Goal: Task Accomplishment & Management: Use online tool/utility

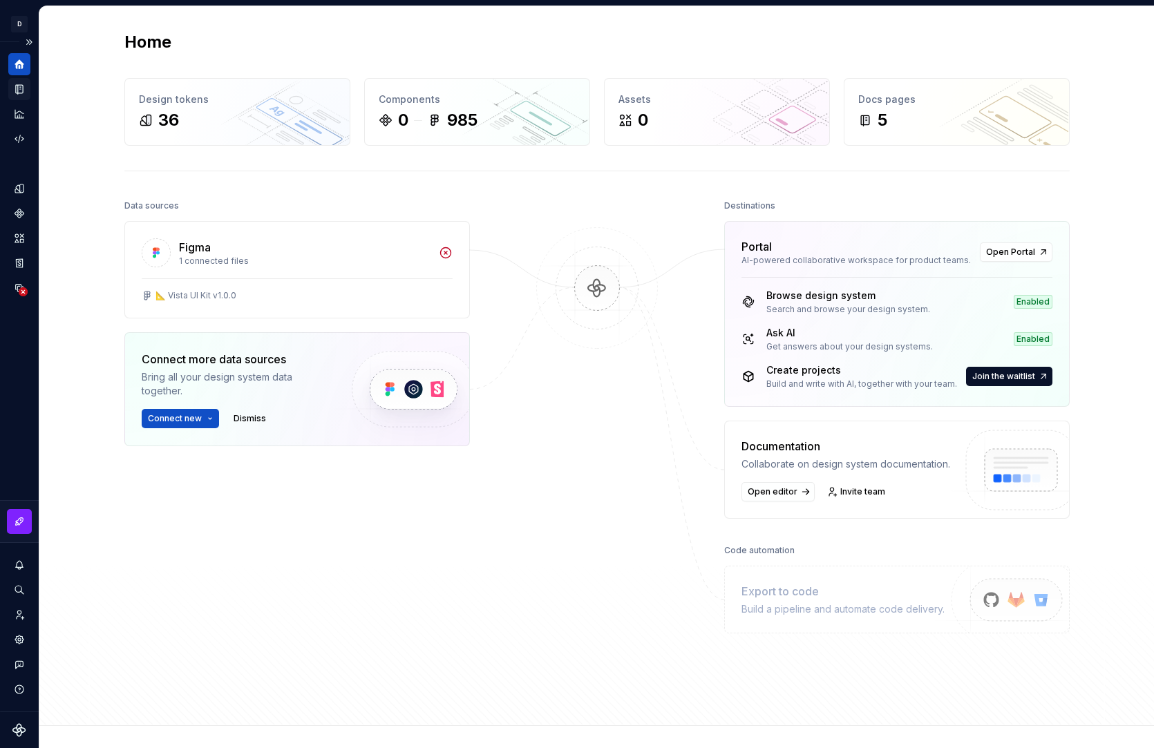
click at [24, 86] on icon "Documentation" at bounding box center [19, 89] width 12 height 12
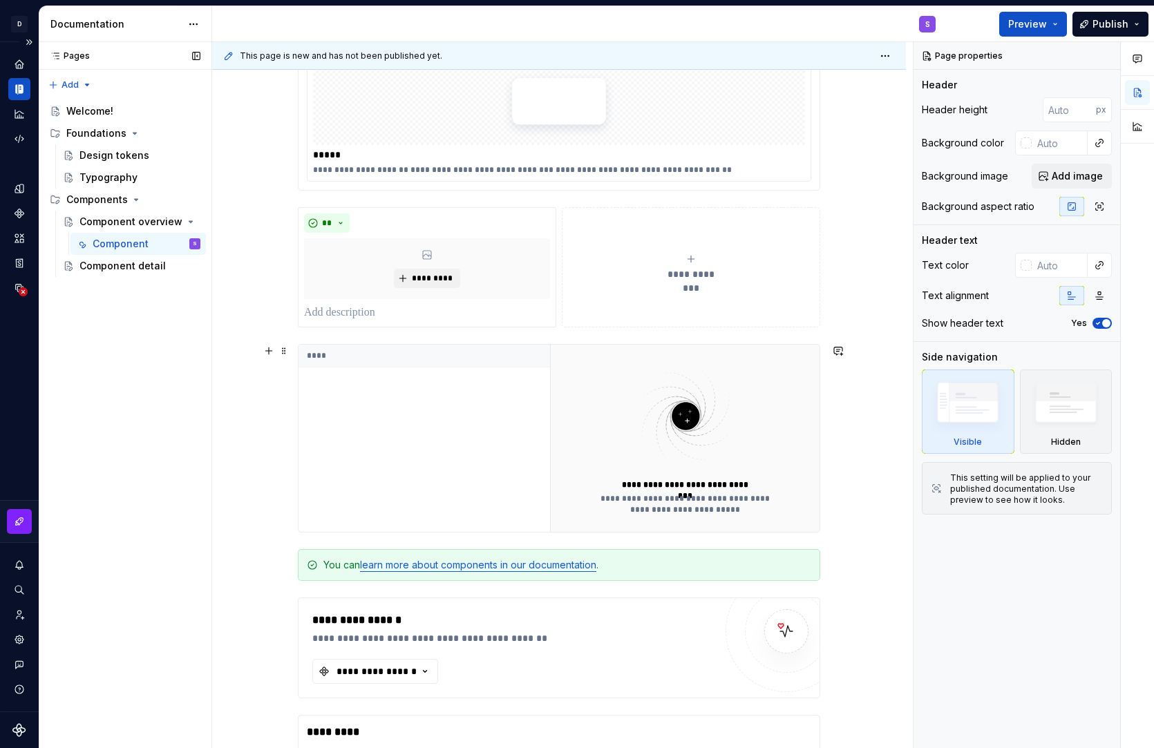
scroll to position [1329, 0]
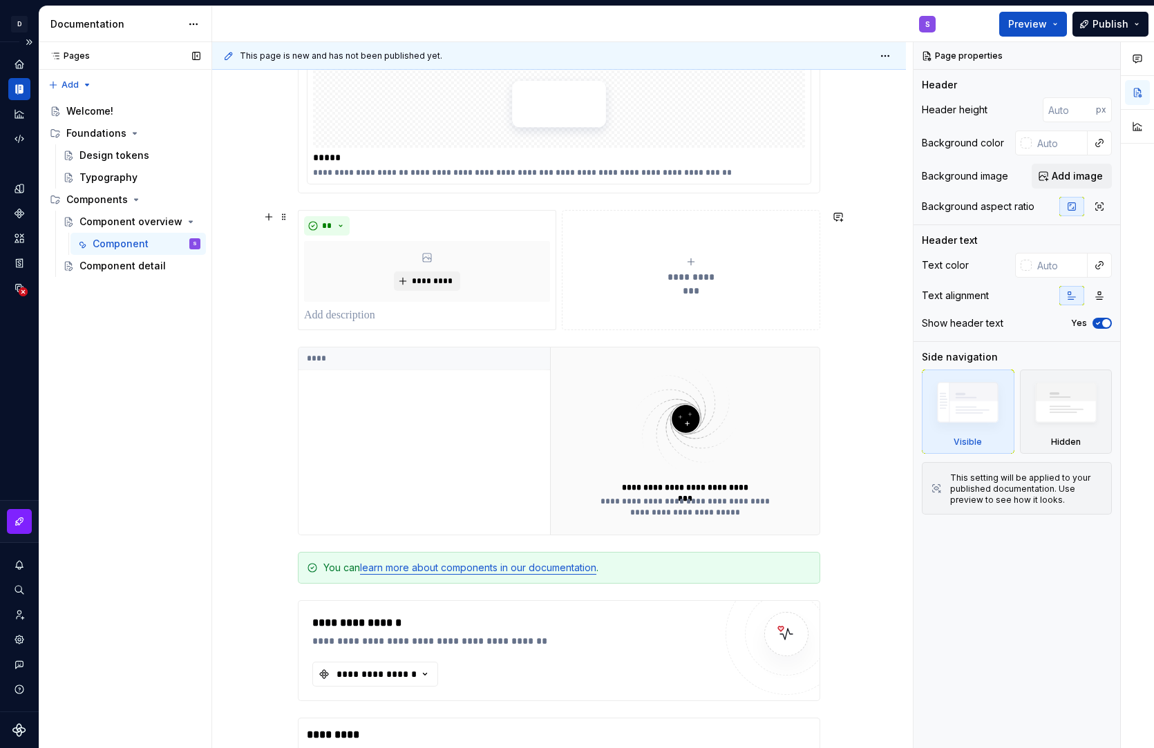
click at [654, 283] on div "**********" at bounding box center [691, 270] width 246 height 28
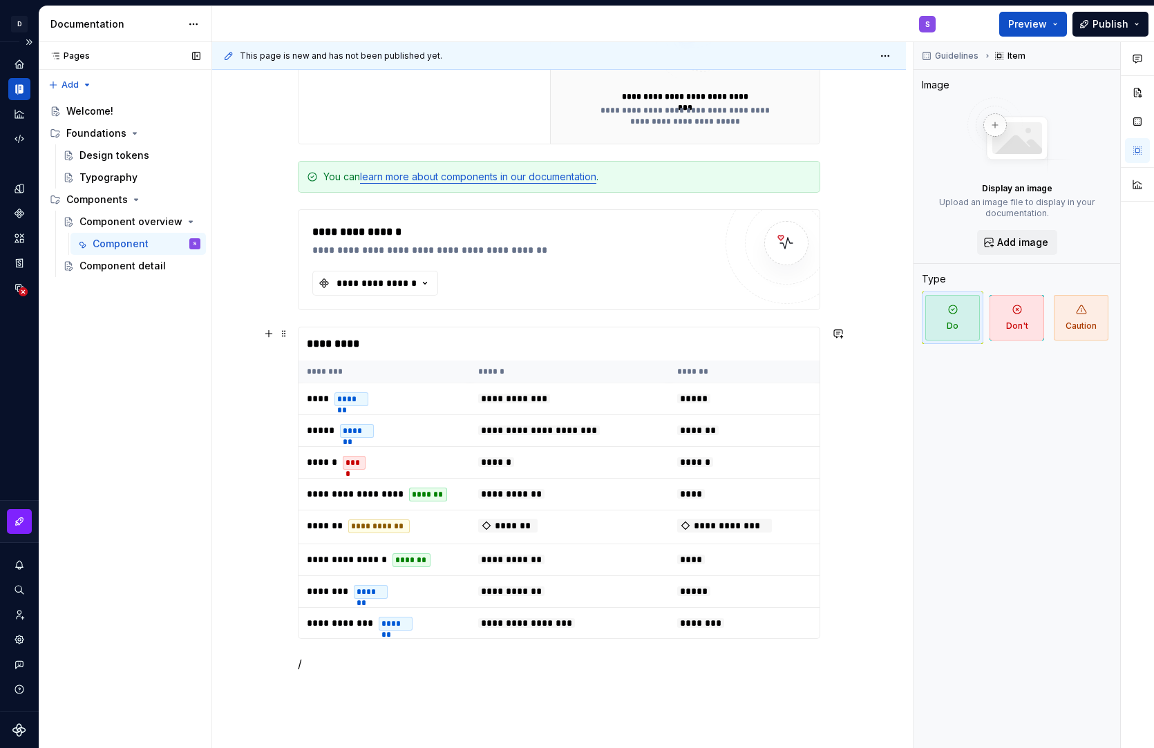
scroll to position [1824, 0]
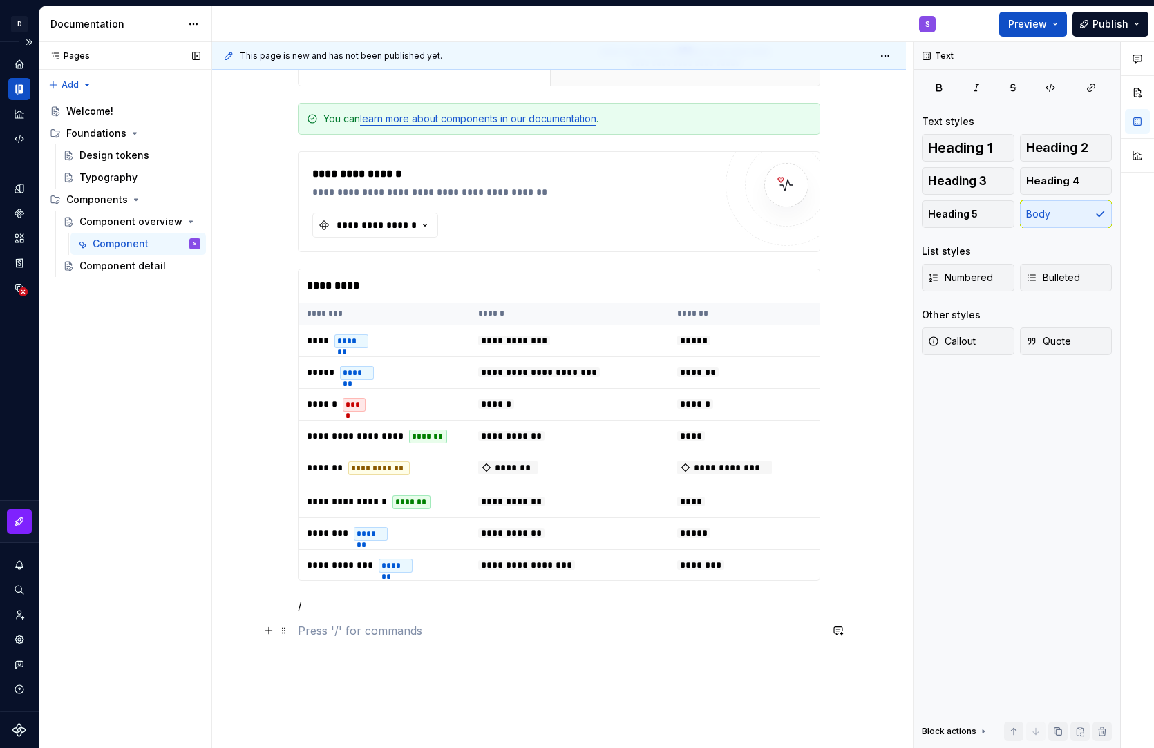
click at [361, 628] on p at bounding box center [559, 631] width 522 height 17
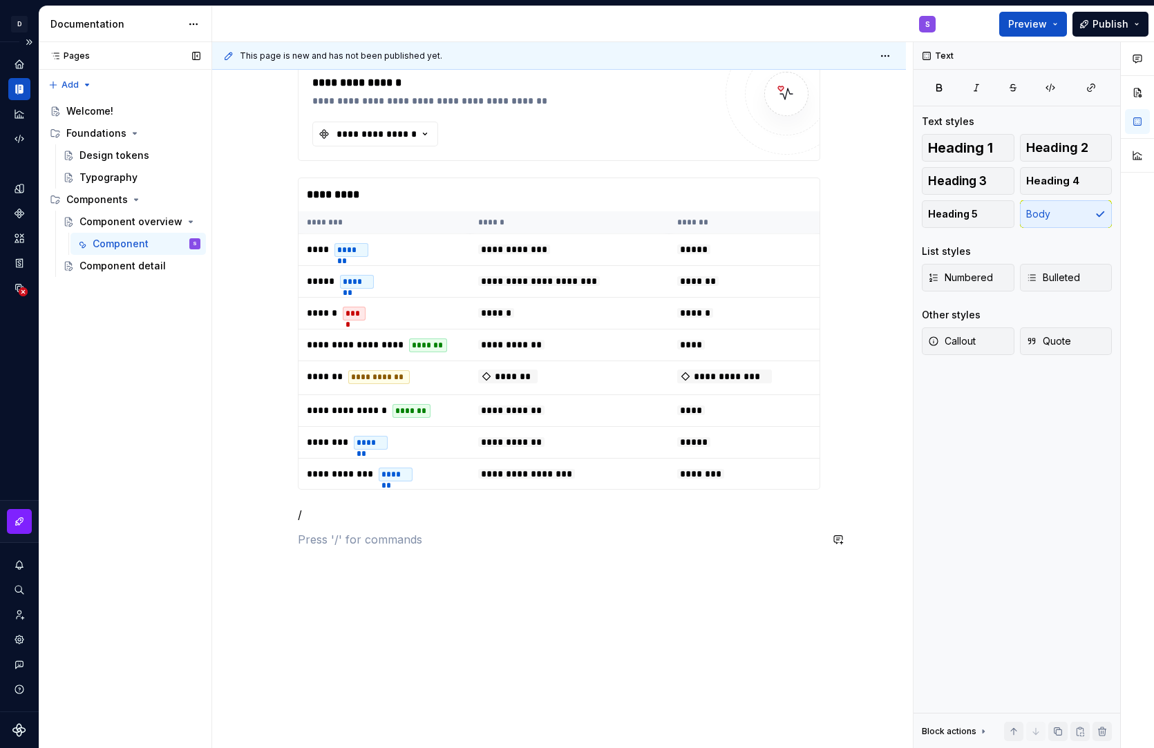
scroll to position [1916, 0]
click at [277, 543] on button "button" at bounding box center [268, 538] width 19 height 19
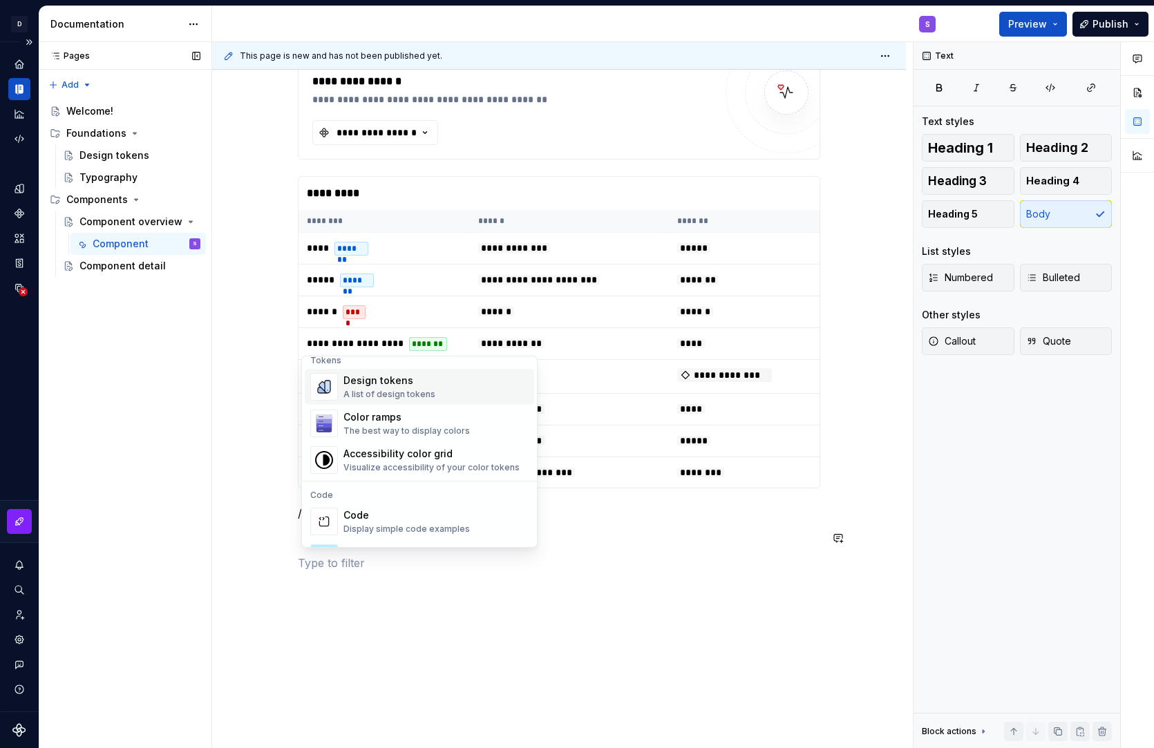
scroll to position [1022, 0]
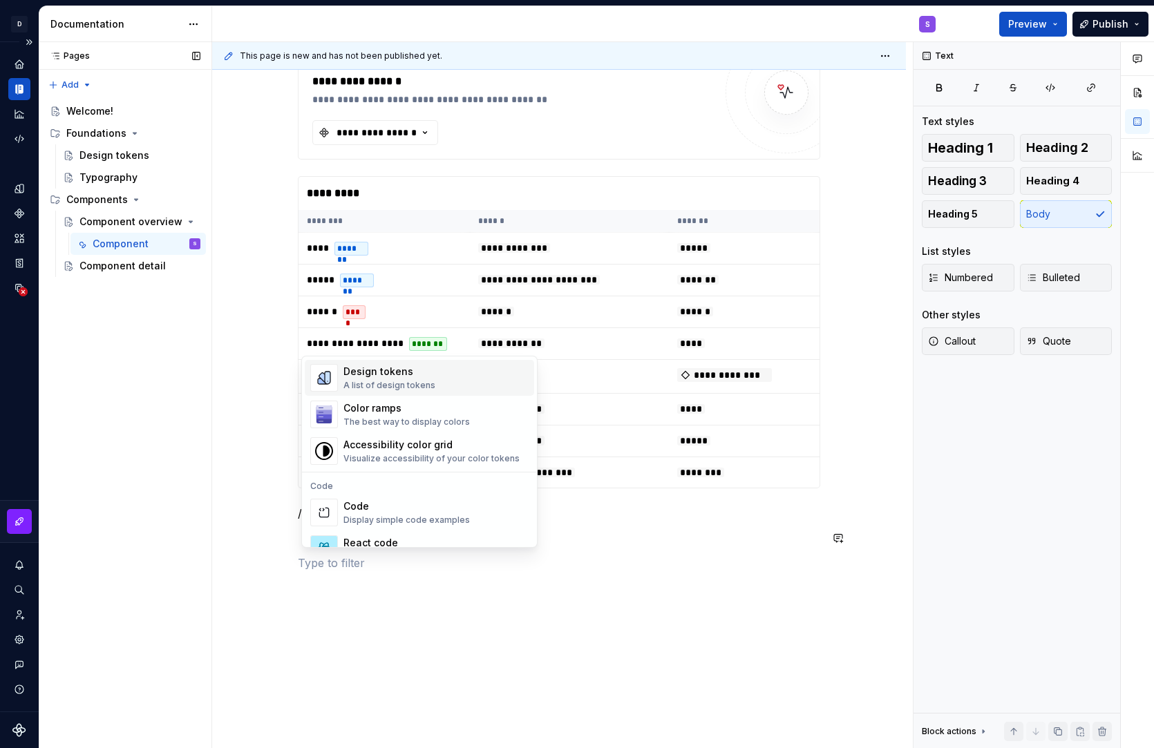
click at [432, 388] on div "Design tokens A list of design tokens" at bounding box center [435, 378] width 185 height 28
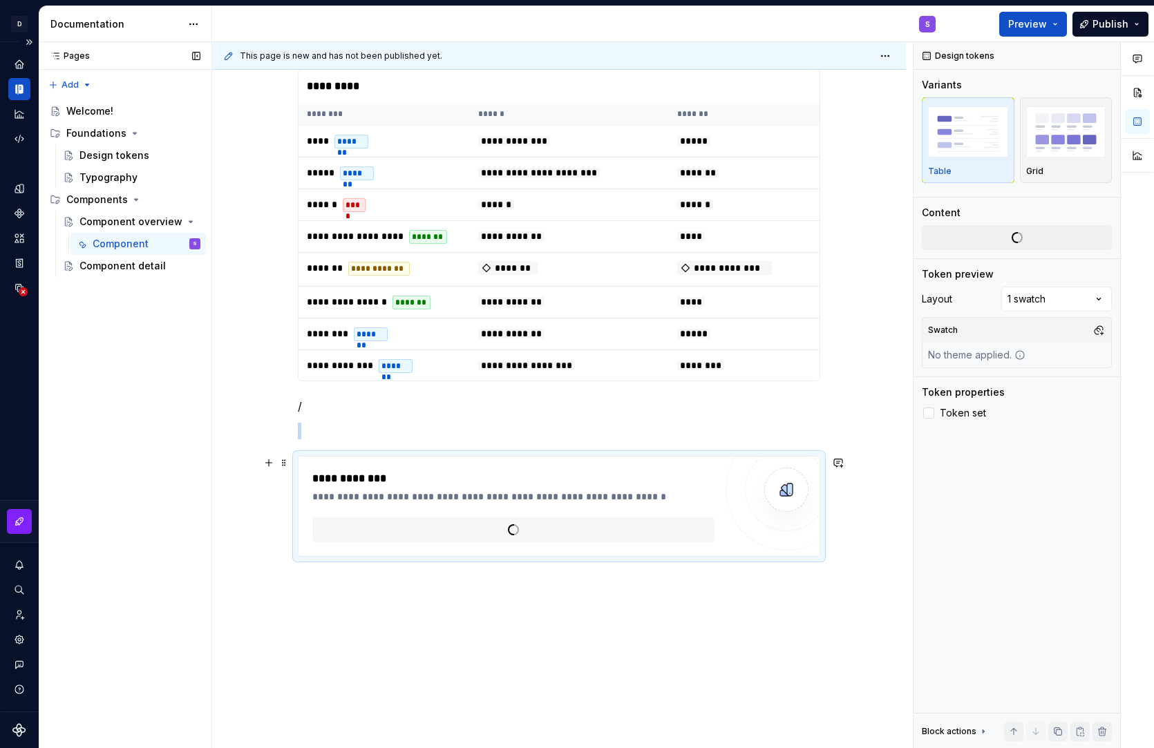
scroll to position [2073, 0]
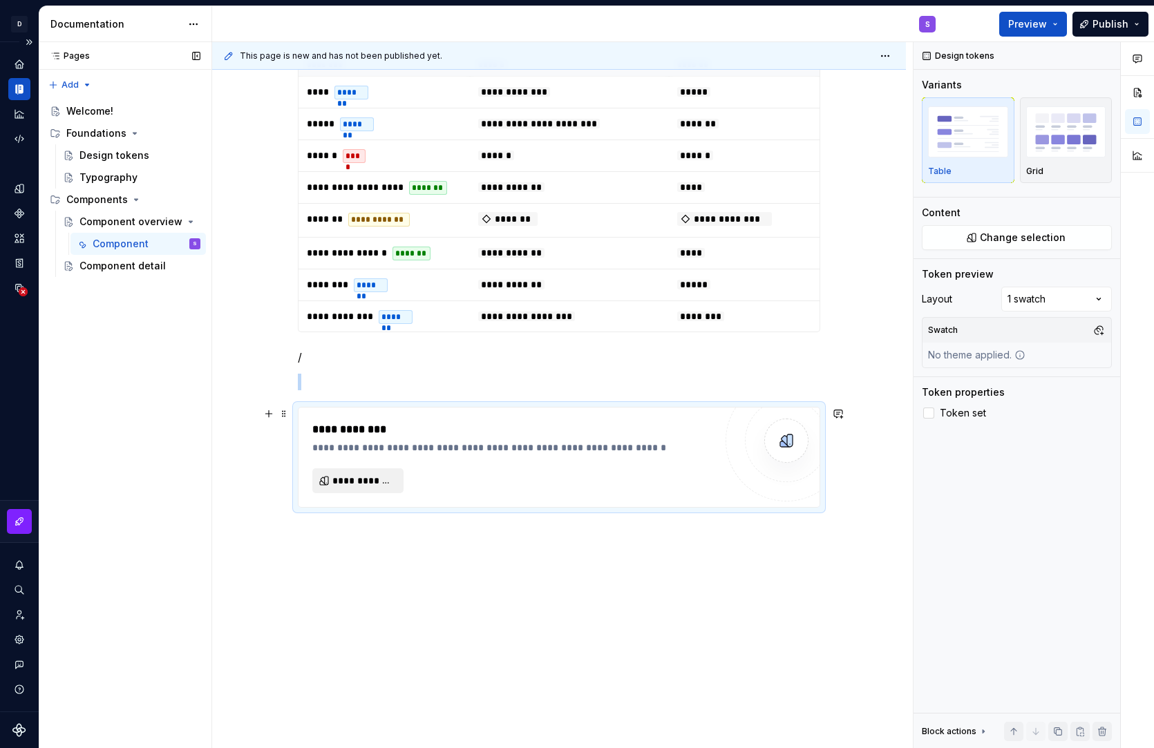
click at [365, 488] on button "**********" at bounding box center [357, 481] width 91 height 25
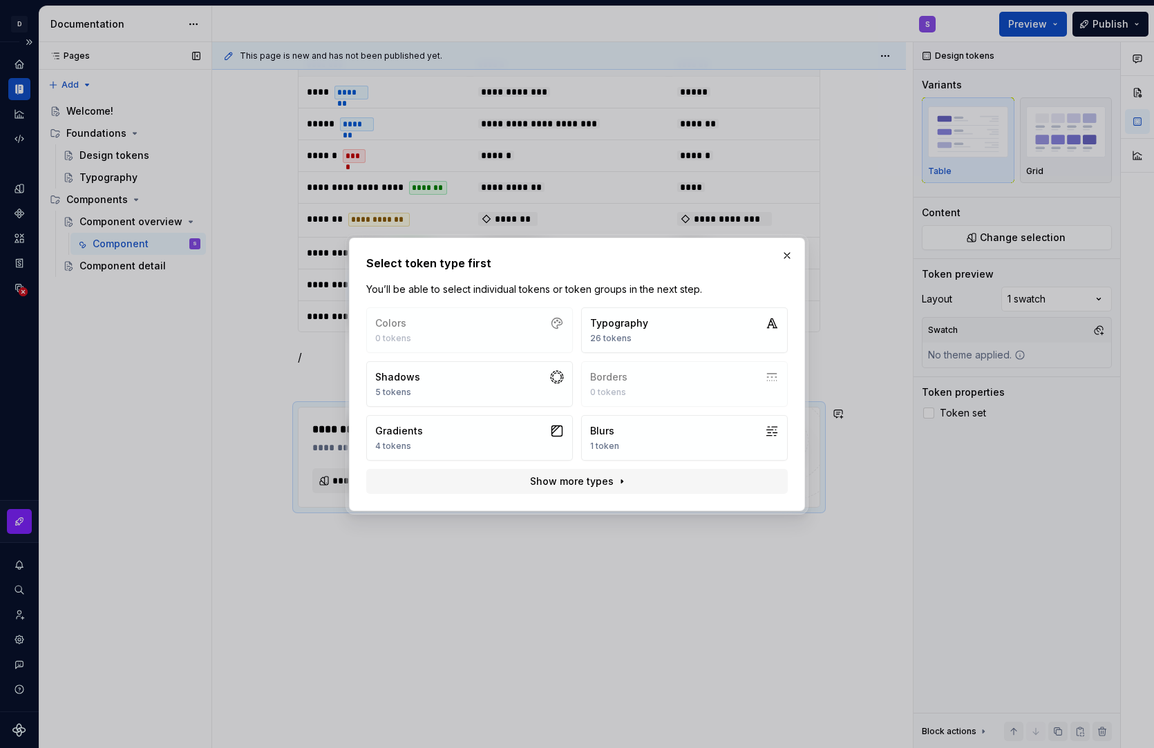
click at [532, 328] on div "Colors 0 tokens Typography 26 tokens Shadows 5 tokens Borders 0 tokens Gradient…" at bounding box center [577, 384] width 422 height 153
click at [637, 337] on div "26 tokens" at bounding box center [619, 338] width 58 height 11
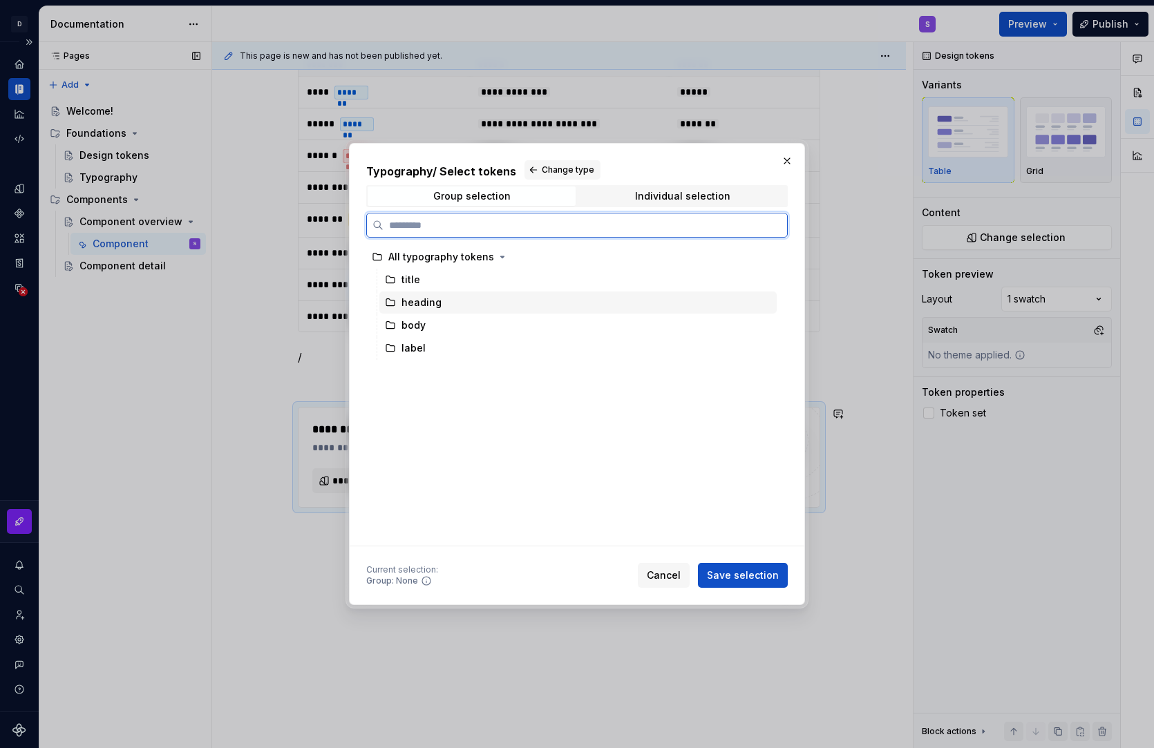
click at [504, 300] on div "heading" at bounding box center [577, 303] width 397 height 22
click at [552, 171] on span "Change type" at bounding box center [568, 169] width 53 height 11
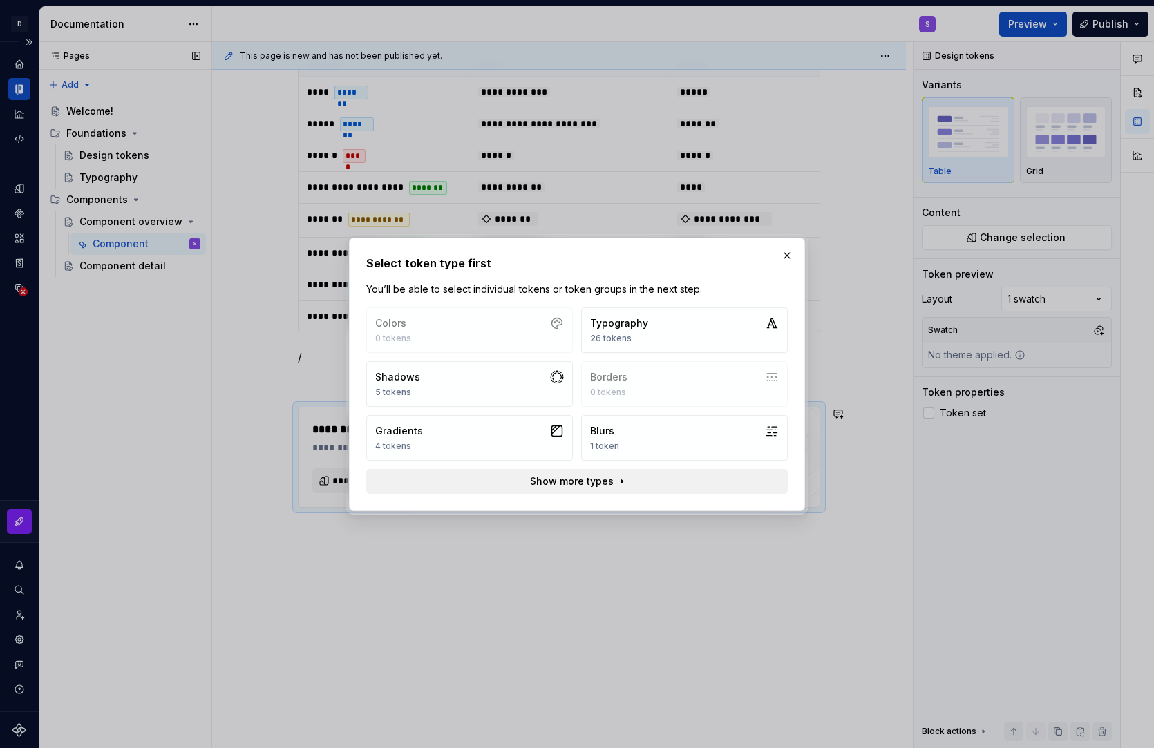
click at [558, 473] on button "Show more types" at bounding box center [577, 481] width 422 height 25
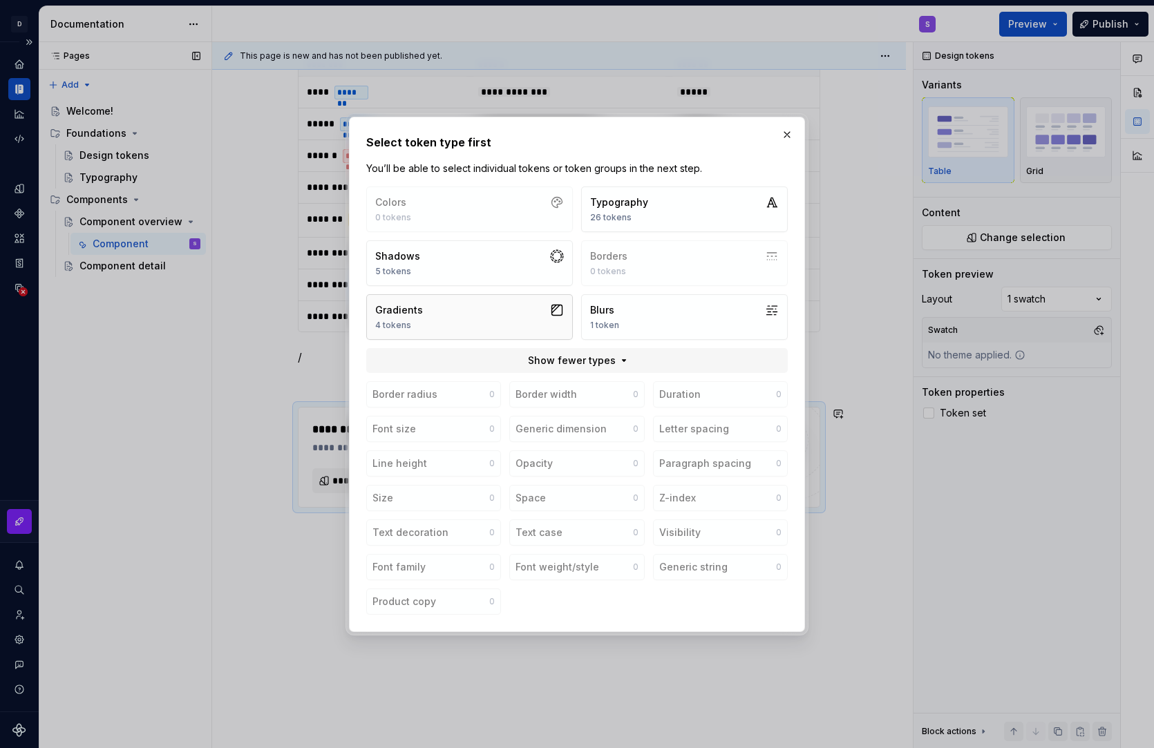
click at [491, 301] on button "Gradients 4 tokens" at bounding box center [469, 317] width 207 height 46
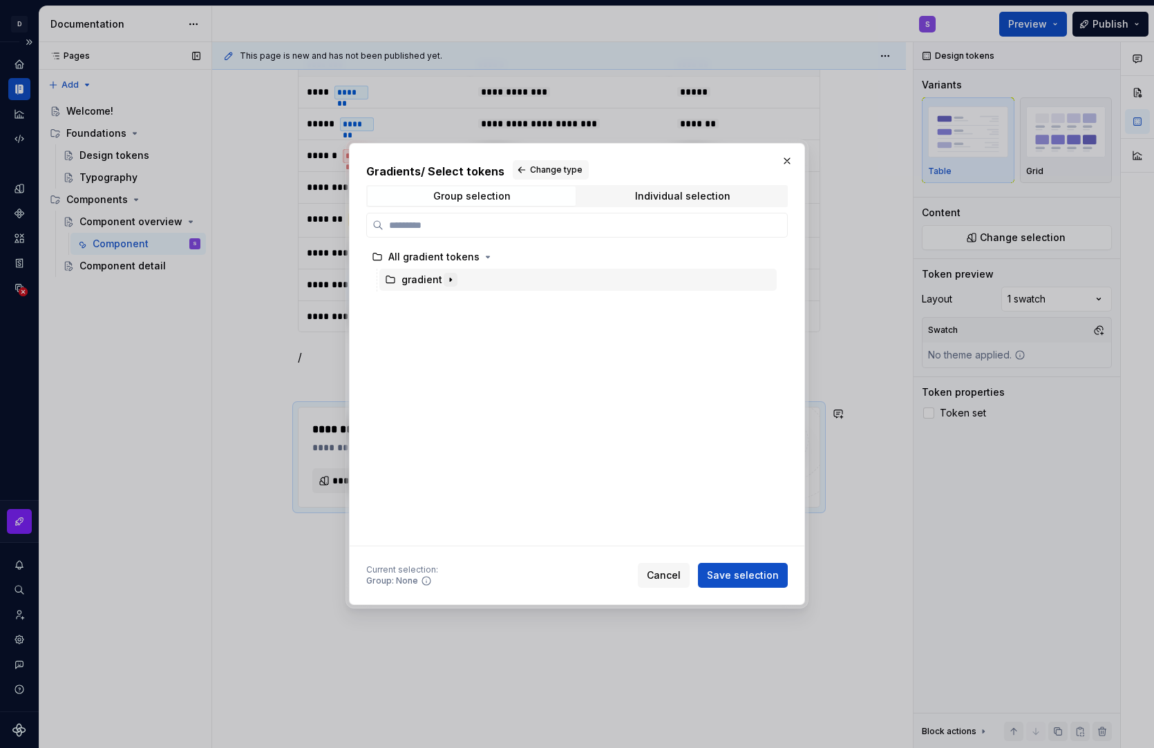
click at [453, 285] on icon "button" at bounding box center [450, 279] width 11 height 11
click at [785, 163] on button "button" at bounding box center [786, 160] width 19 height 19
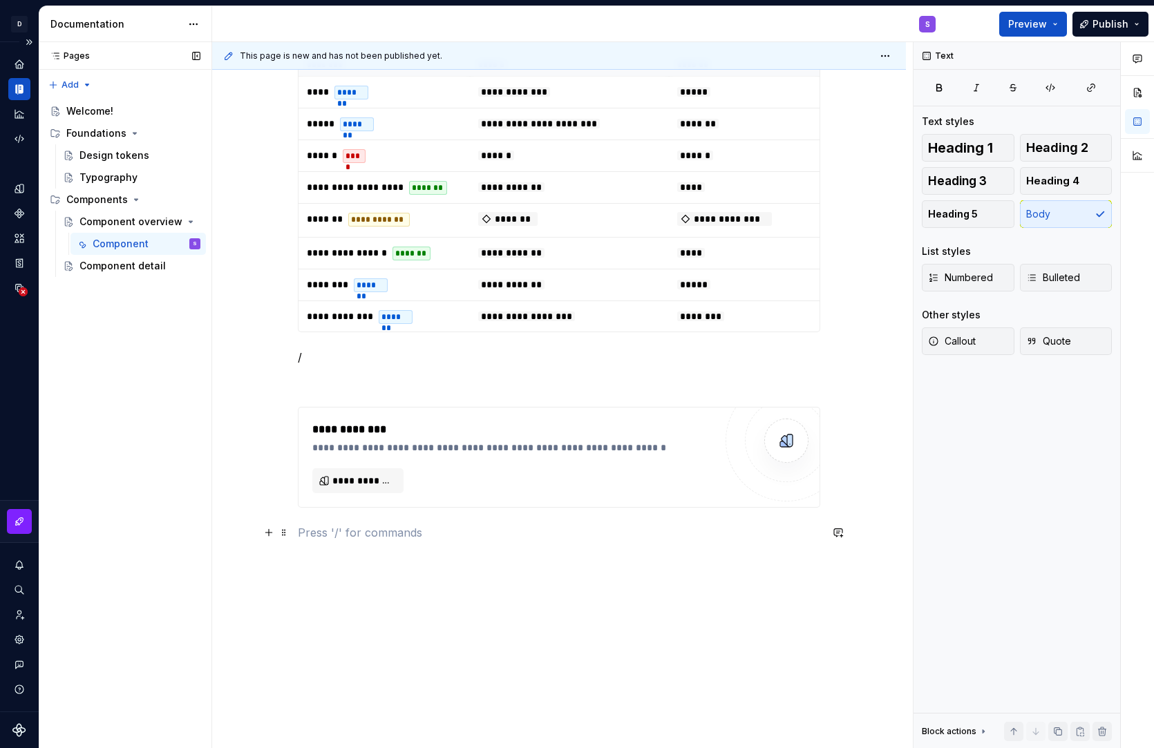
click at [336, 539] on p at bounding box center [559, 533] width 522 height 17
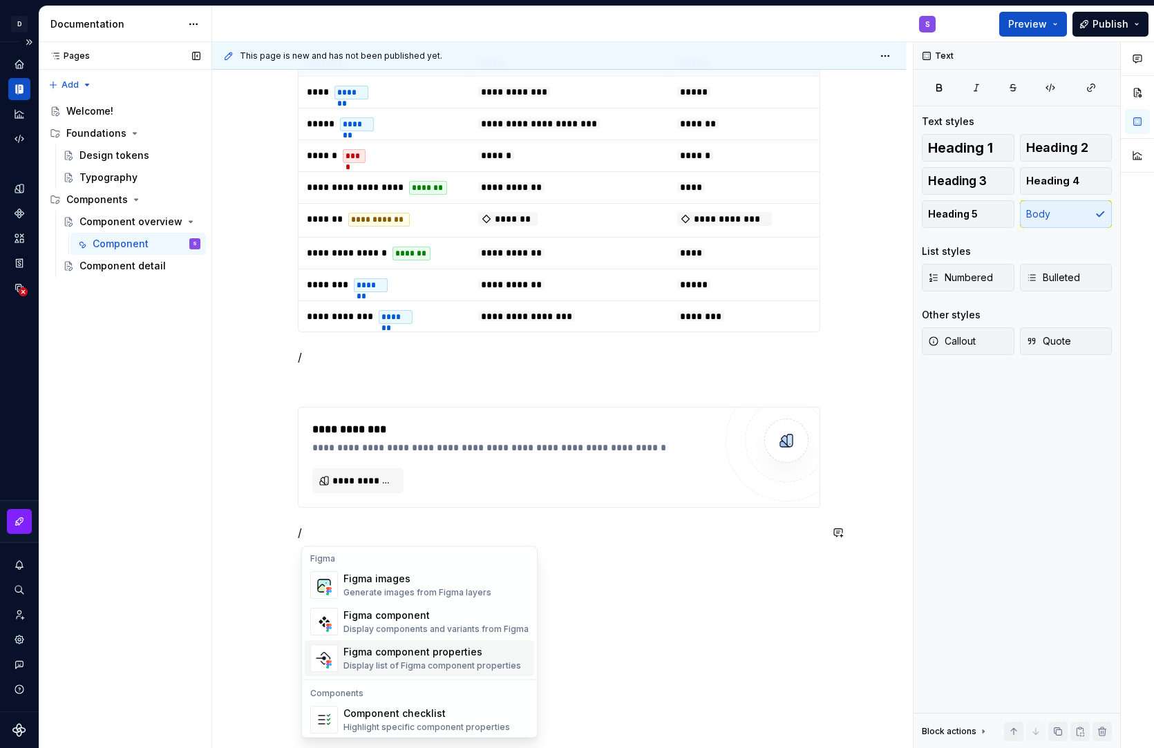
scroll to position [1301, 0]
click at [378, 654] on div "Figma component properties" at bounding box center [432, 651] width 178 height 14
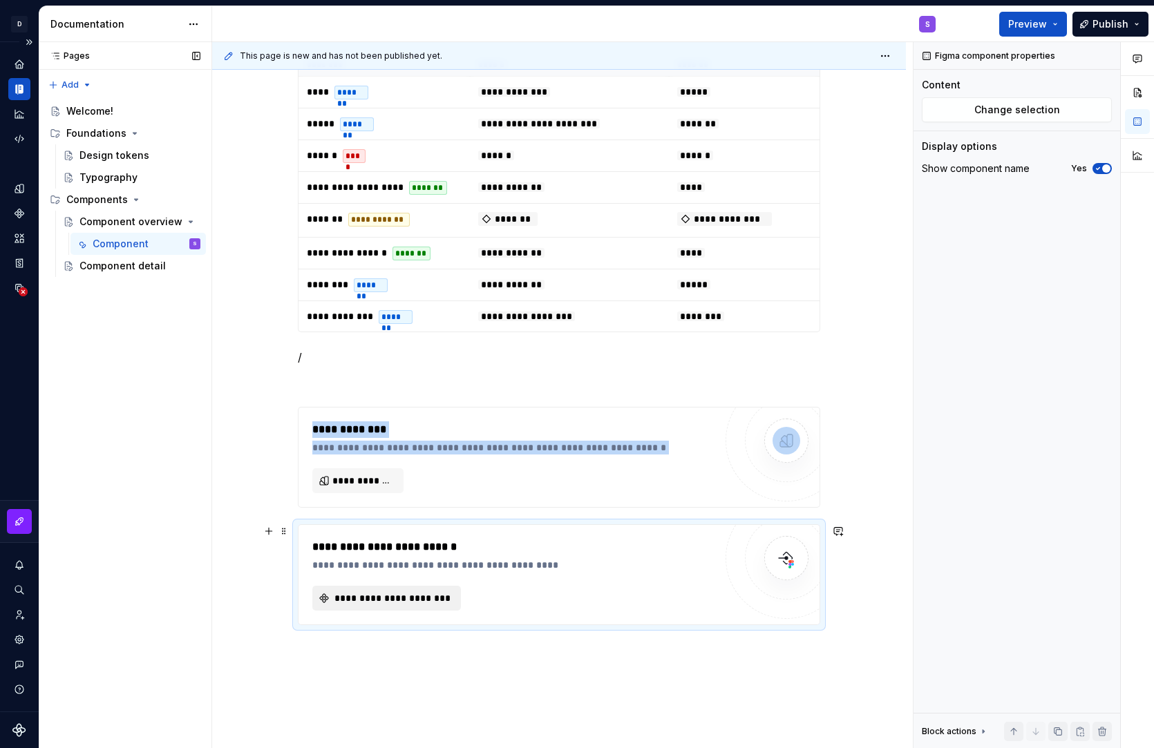
click at [393, 601] on span "**********" at bounding box center [392, 599] width 120 height 14
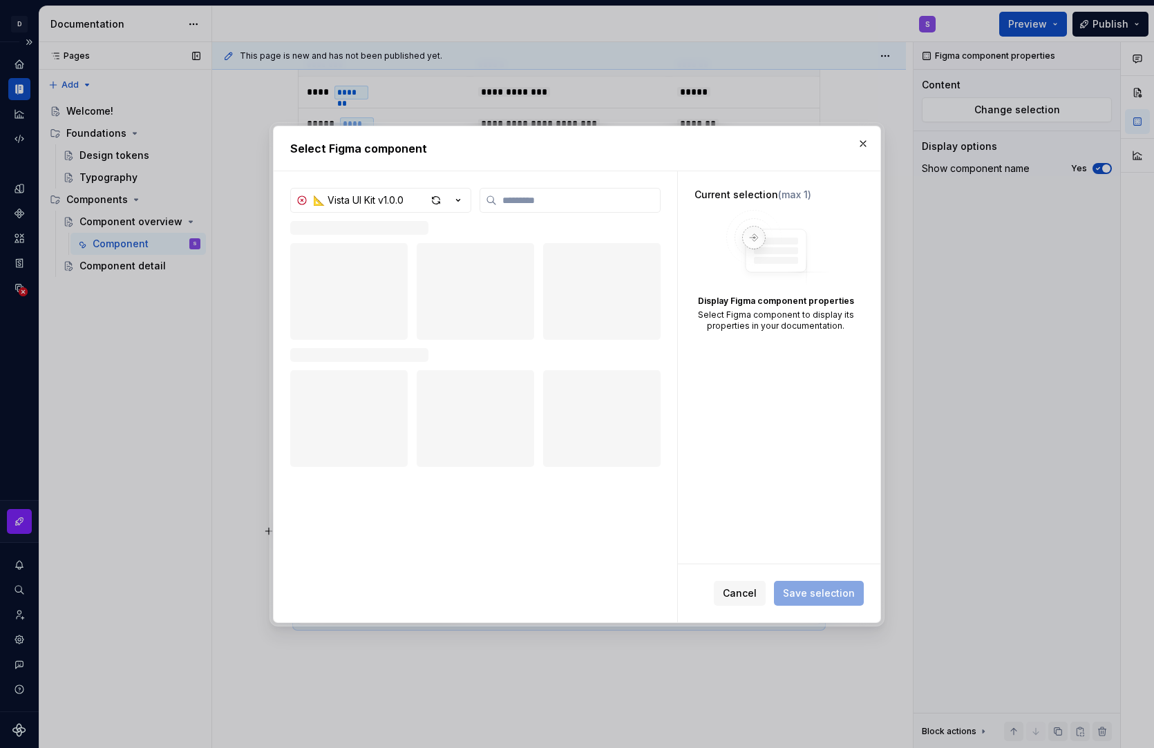
type textarea "*"
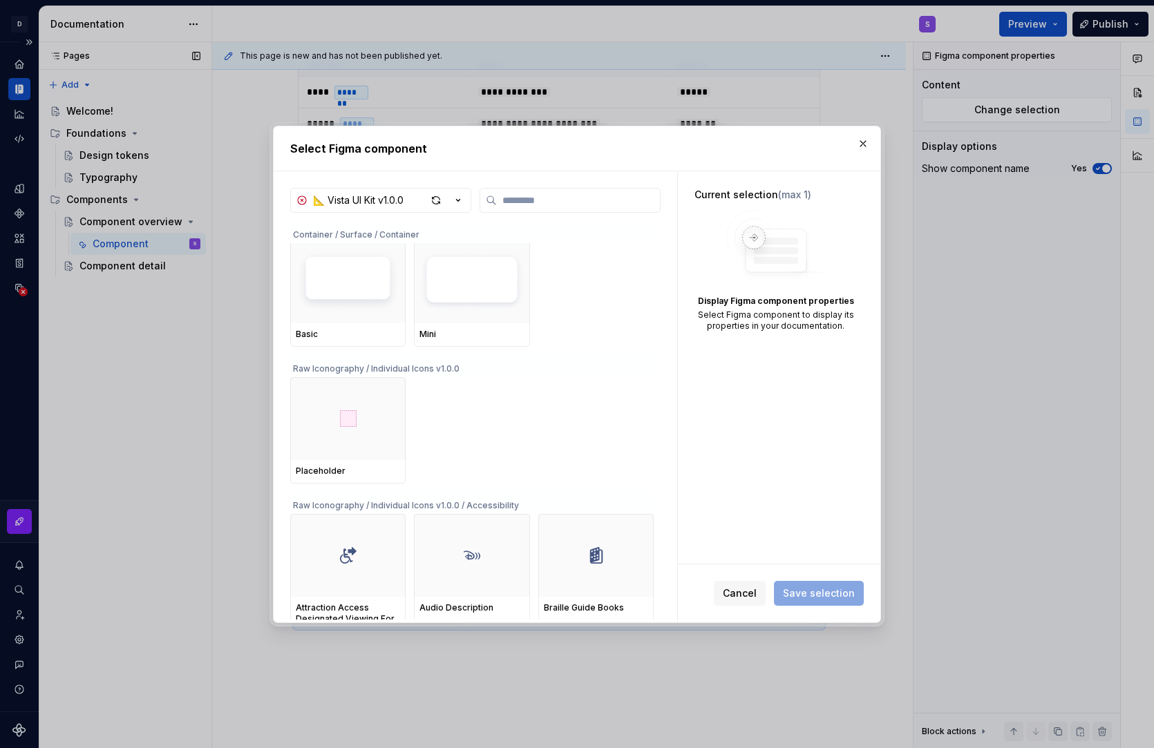
scroll to position [0, 0]
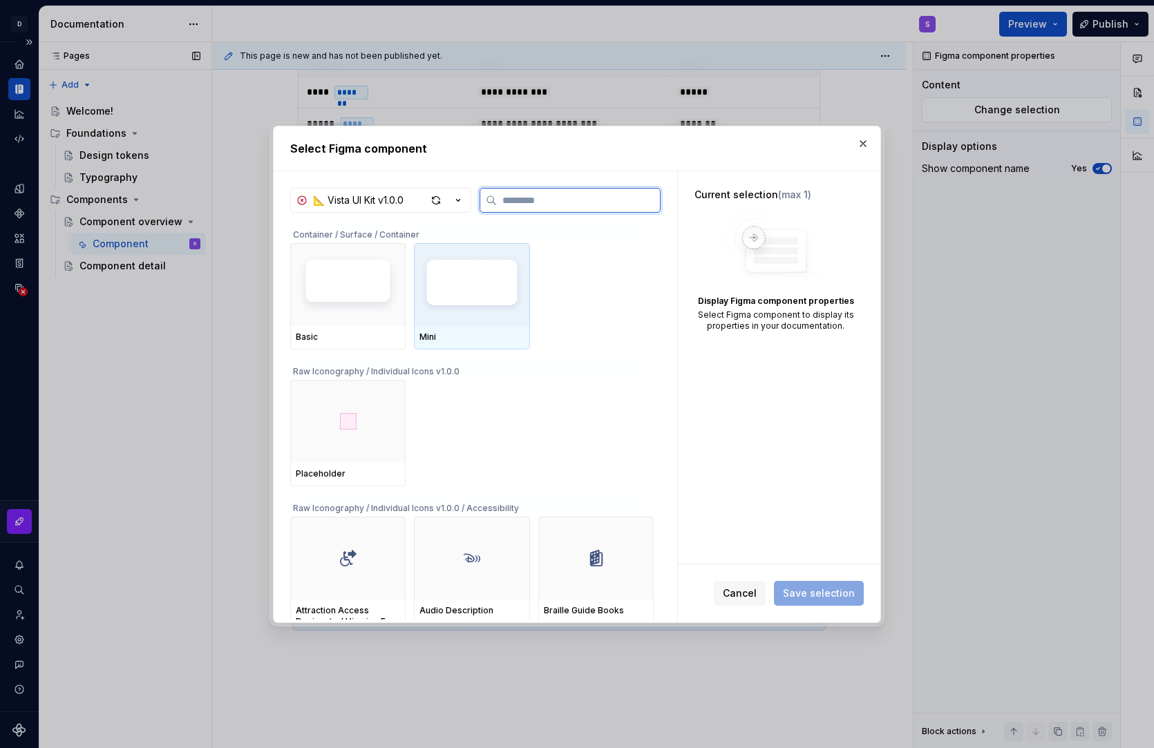
click at [466, 299] on img at bounding box center [472, 284] width 104 height 69
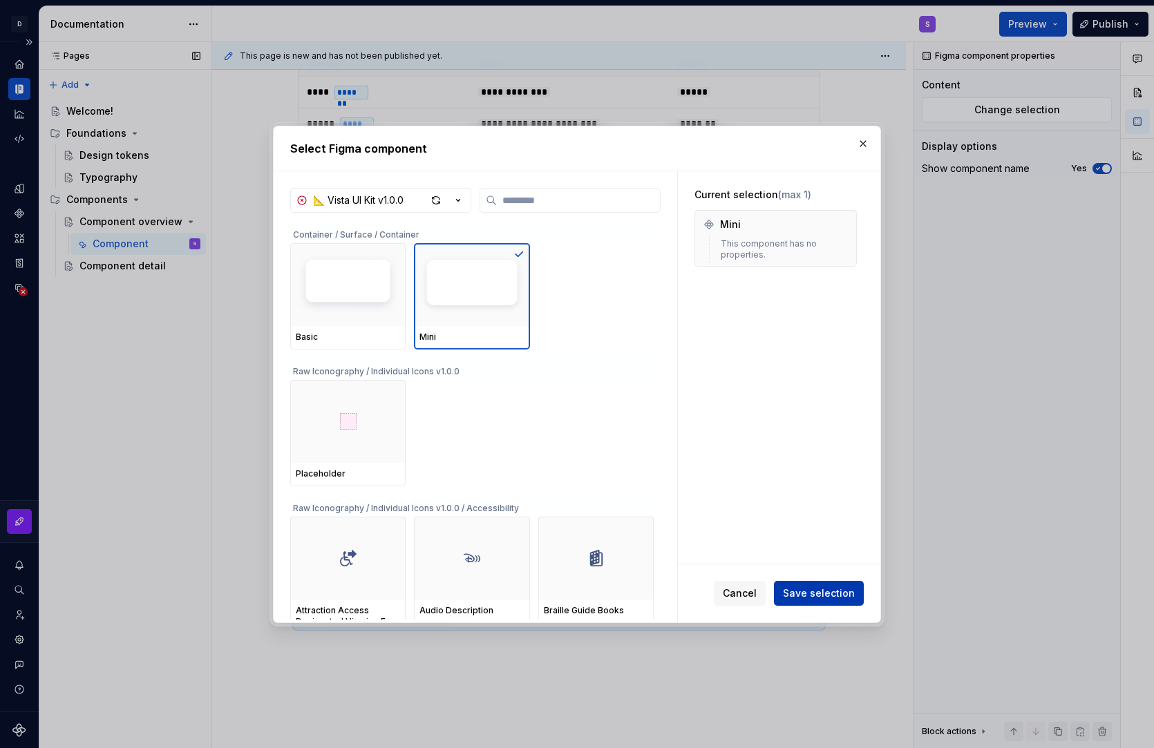
click at [820, 583] on button "Save selection" at bounding box center [819, 593] width 90 height 25
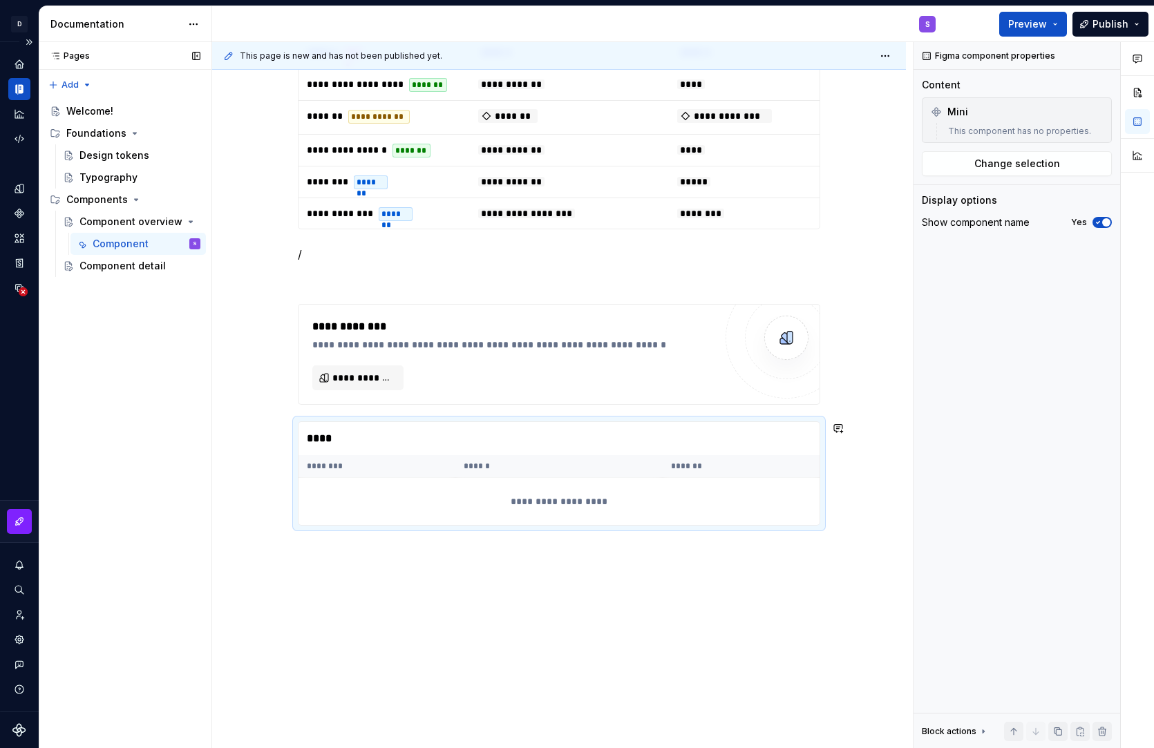
scroll to position [2178, 0]
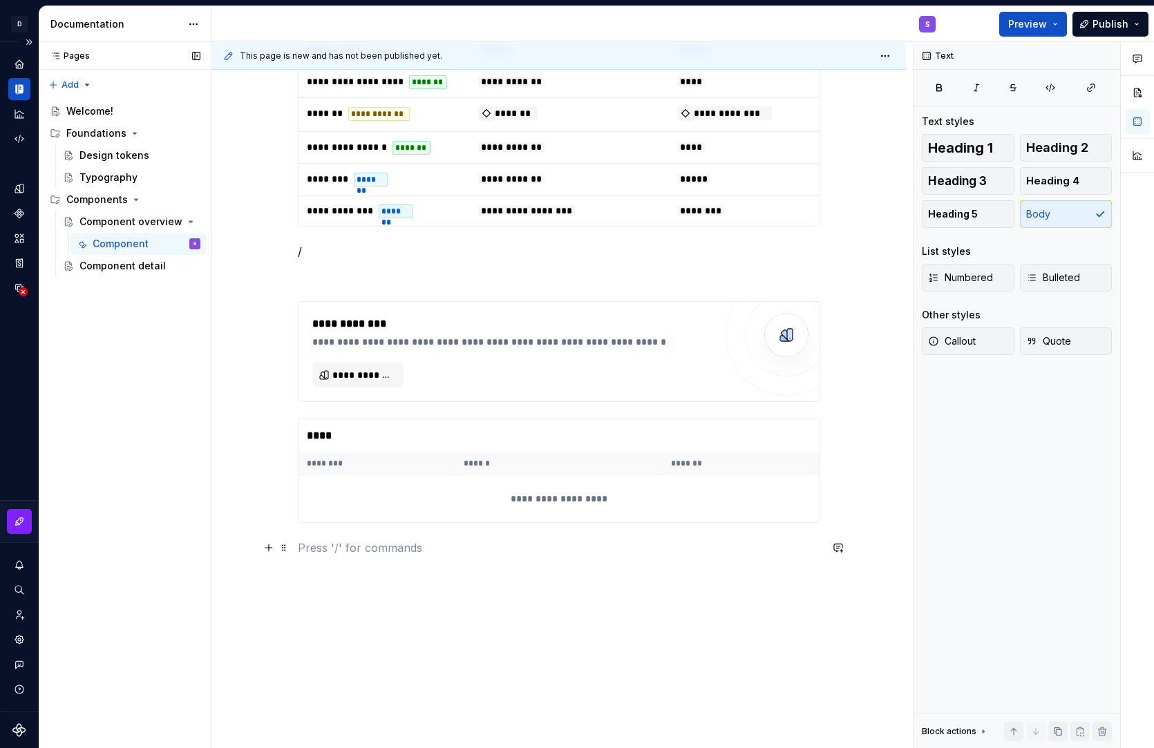
click at [531, 552] on p at bounding box center [559, 548] width 522 height 17
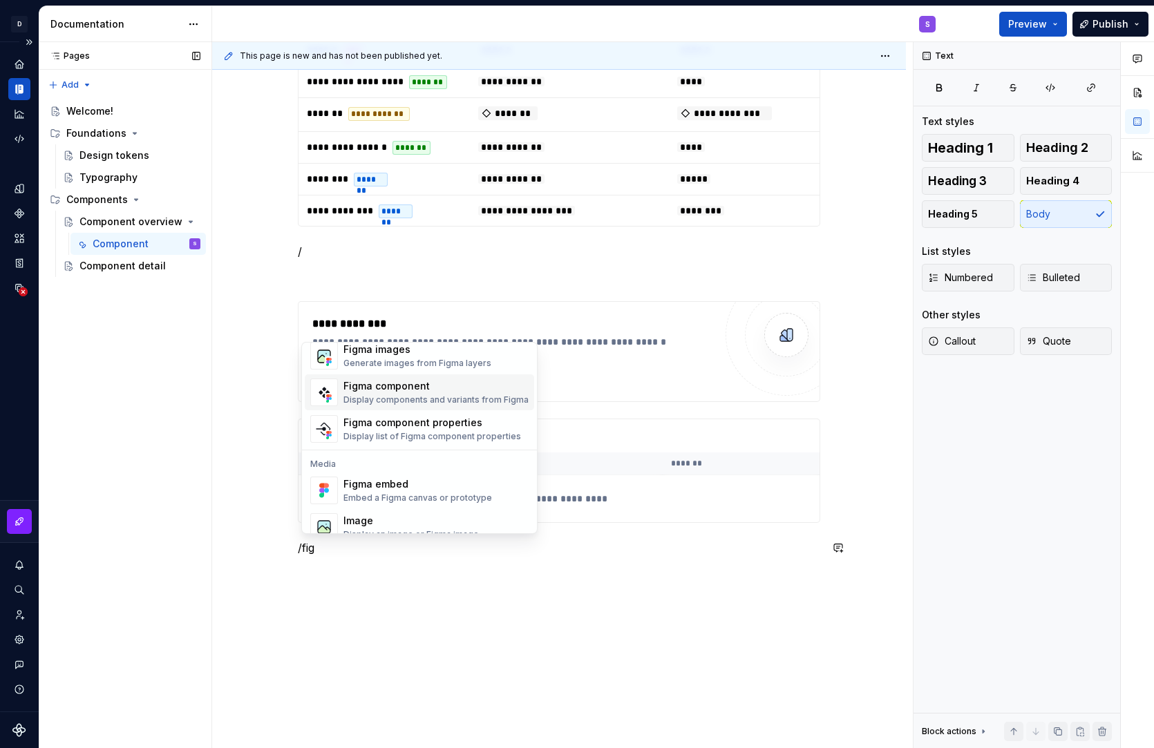
scroll to position [41, 0]
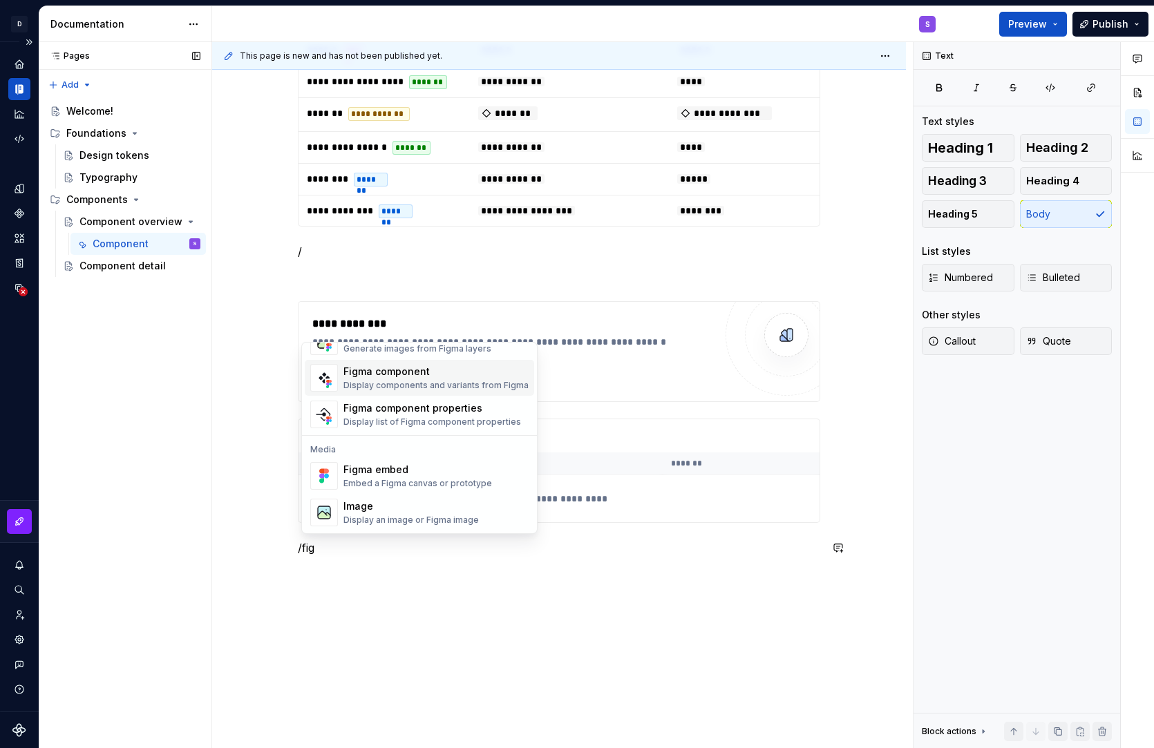
click at [435, 376] on div "Figma component" at bounding box center [435, 372] width 185 height 14
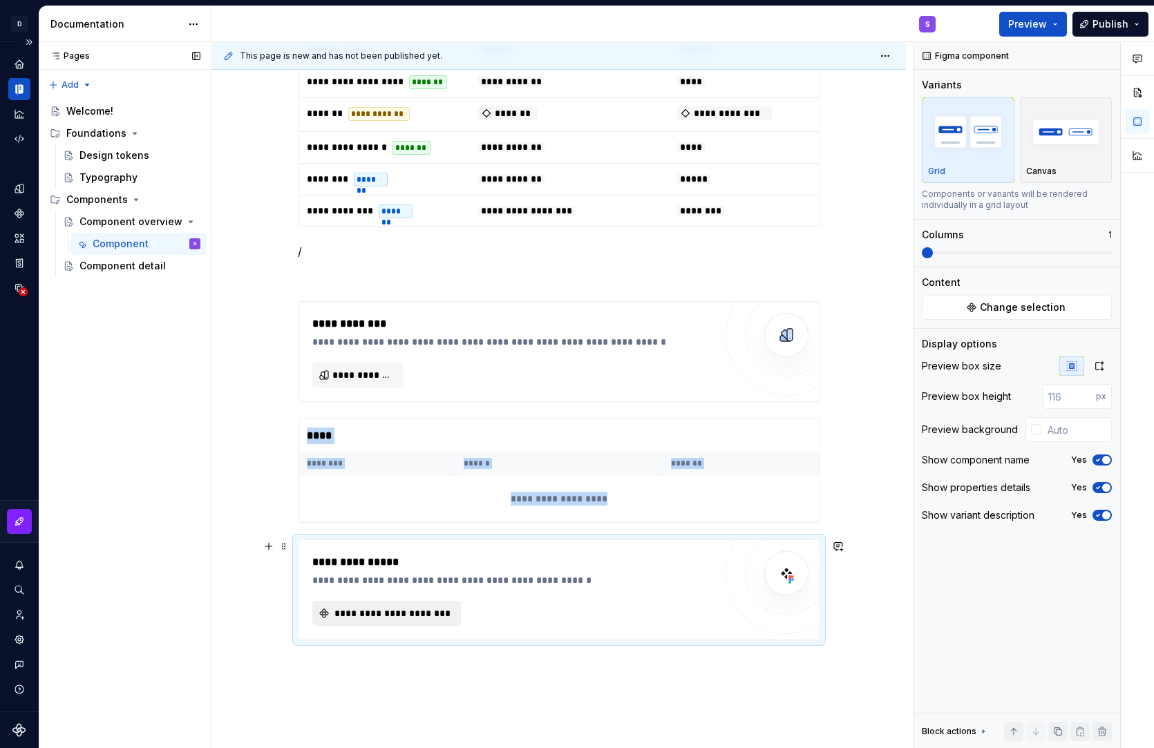
click at [400, 616] on span "**********" at bounding box center [392, 614] width 120 height 14
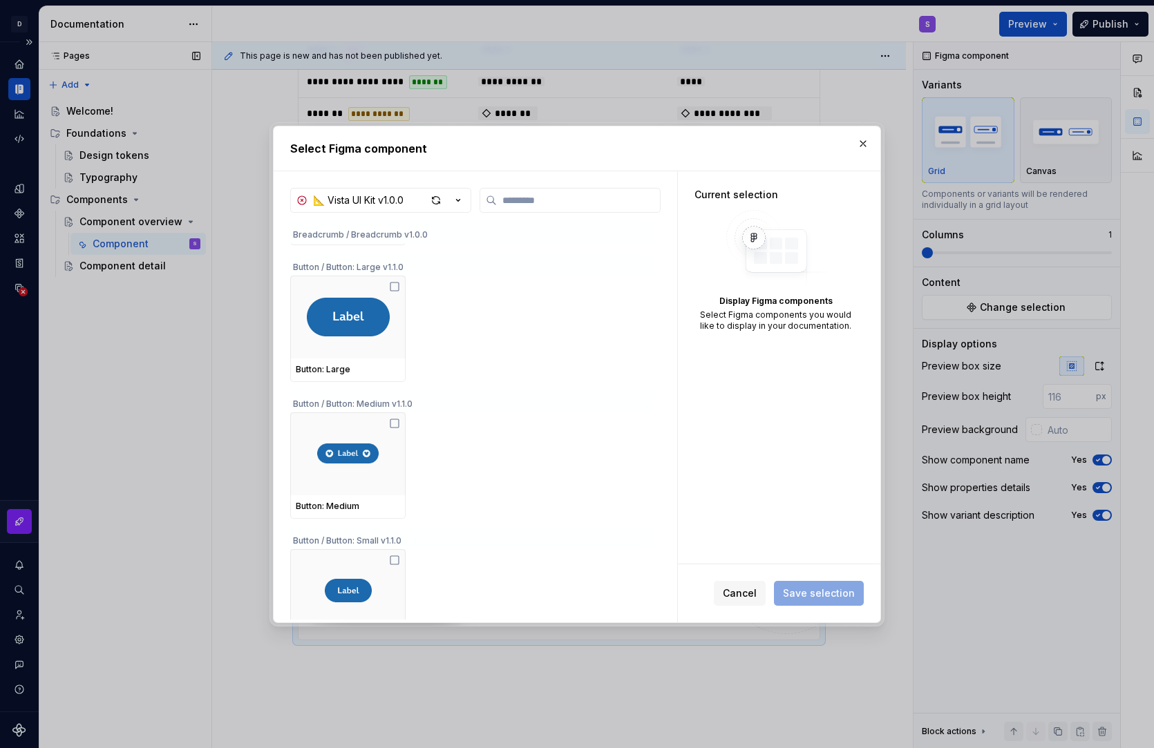
scroll to position [33947, 0]
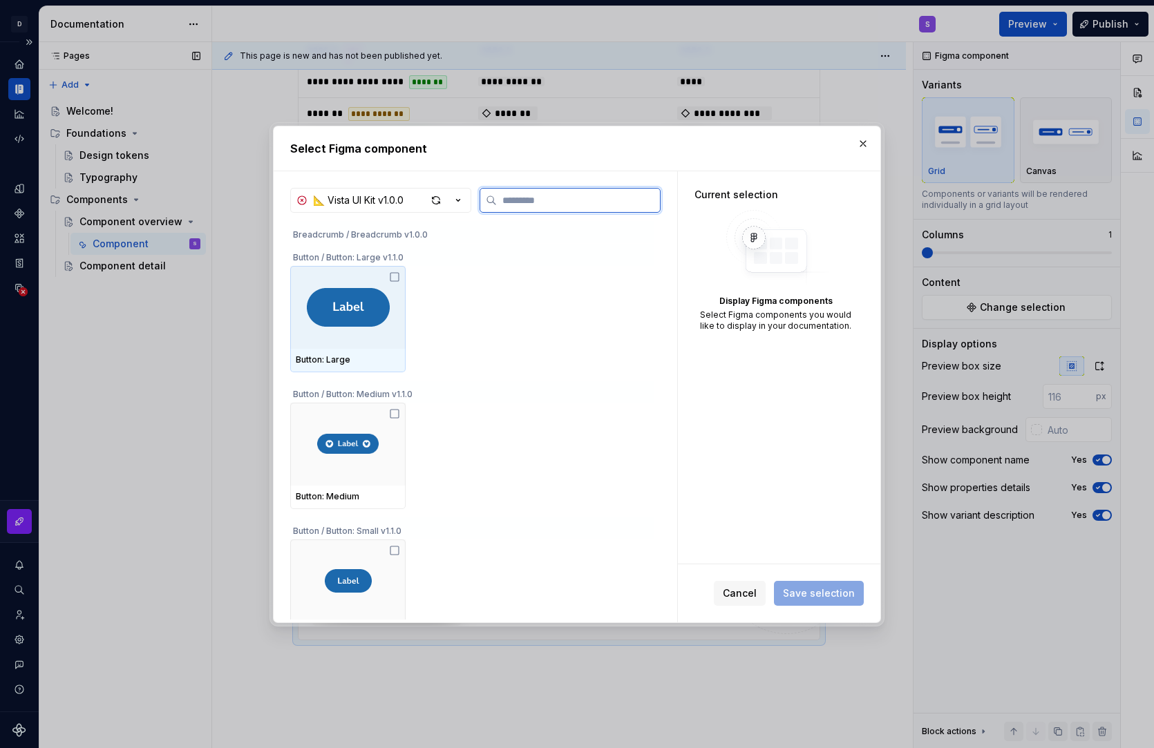
click at [348, 318] on img at bounding box center [348, 307] width 83 height 39
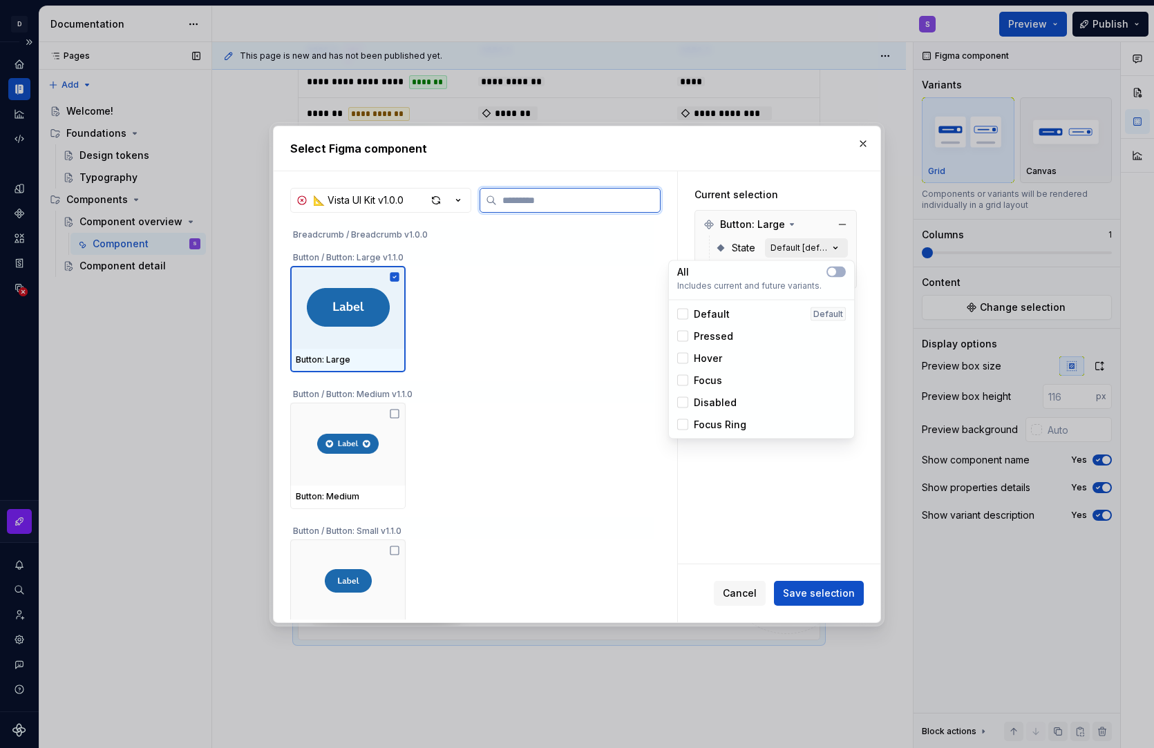
click at [810, 248] on div "Default [default]" at bounding box center [800, 248] width 58 height 11
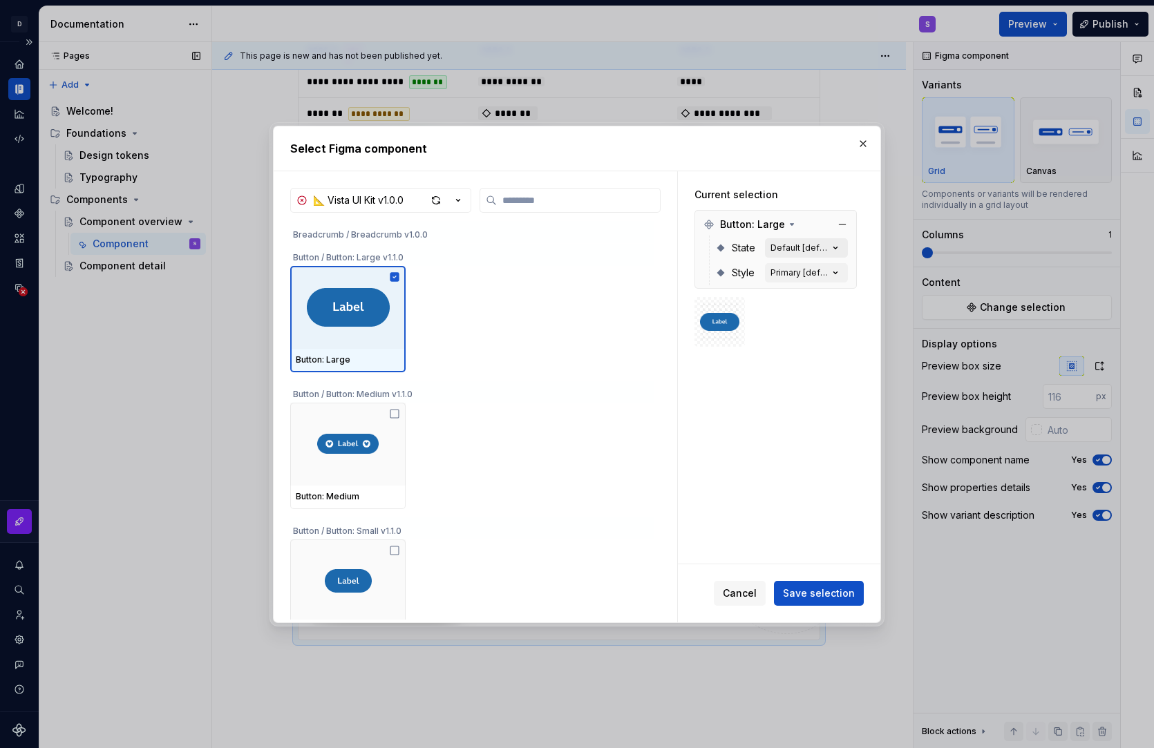
click at [810, 248] on div "Default [default]" at bounding box center [800, 248] width 58 height 11
click at [792, 573] on div "Cancel Save selection" at bounding box center [779, 594] width 202 height 58
click at [798, 581] on button "Save selection" at bounding box center [819, 593] width 90 height 25
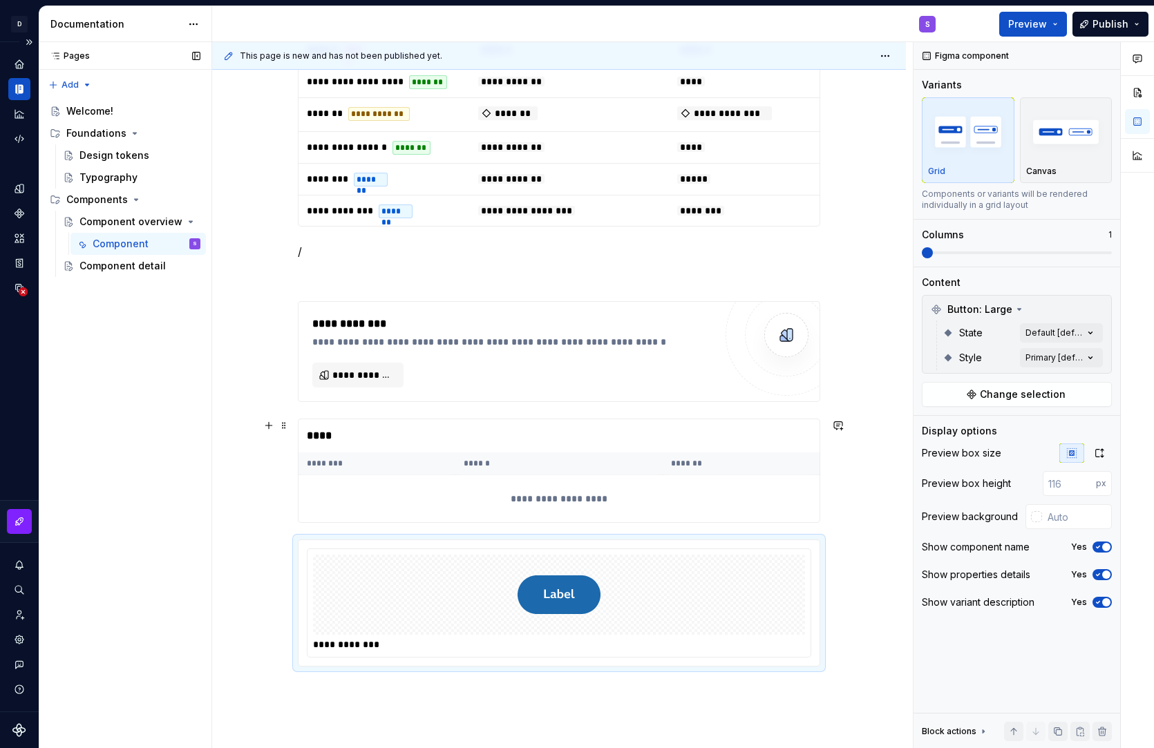
scroll to position [2337, 0]
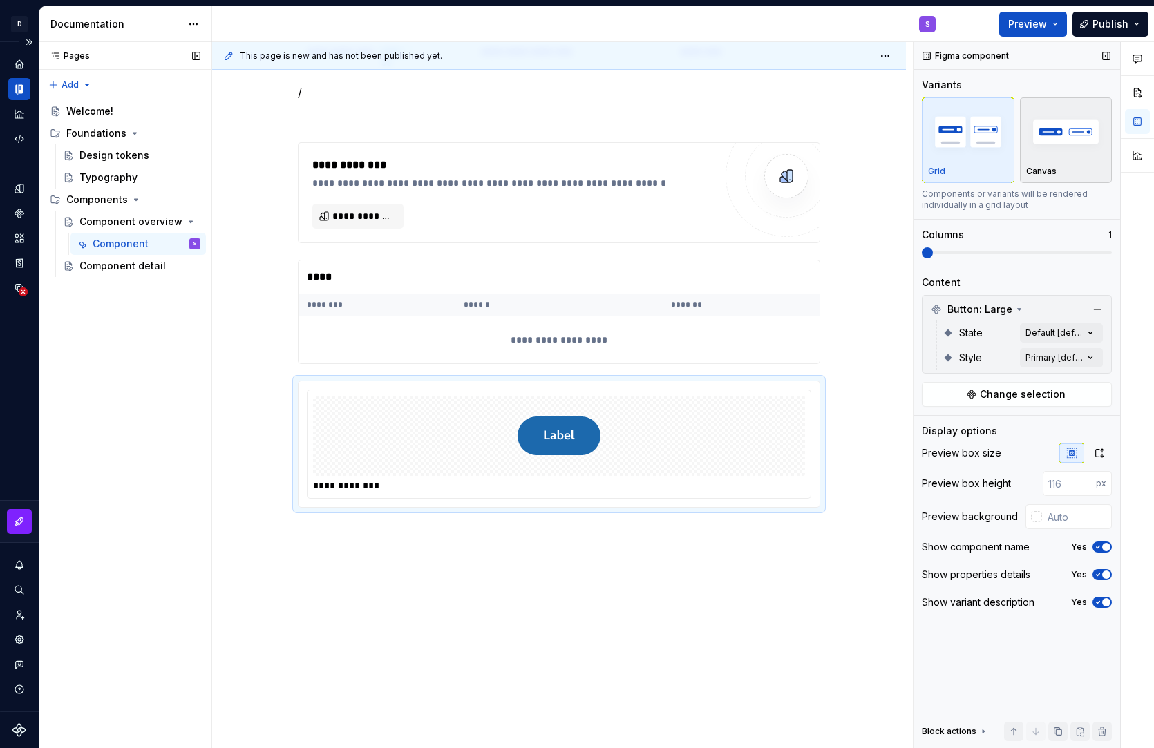
type textarea "*"
